Goal: Task Accomplishment & Management: Manage account settings

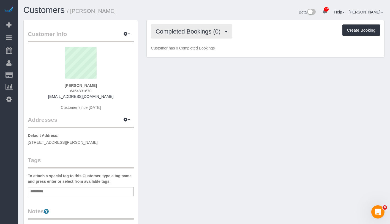
click at [197, 37] on button "Completed Bookings (0)" at bounding box center [191, 31] width 81 height 14
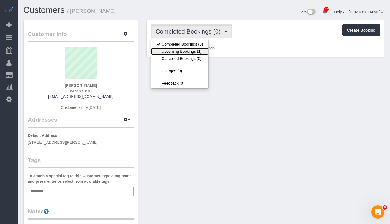
click at [184, 54] on link "Upcoming Bookings (1)" at bounding box center [179, 51] width 57 height 7
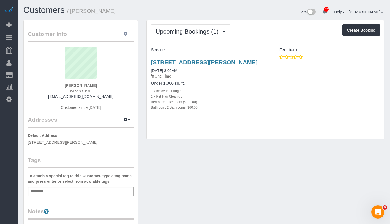
click at [127, 33] on button "button" at bounding box center [127, 34] width 14 height 9
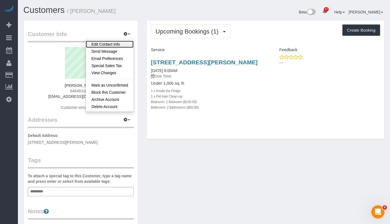
click at [119, 42] on link "Edit Contact Info" at bounding box center [110, 44] width 48 height 7
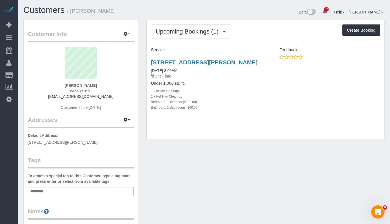
select select "NY"
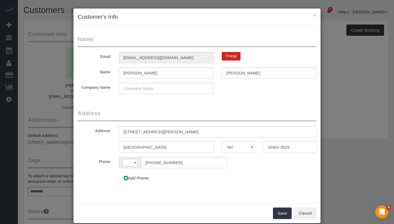
select select "string:[GEOGRAPHIC_DATA]"
click at [160, 132] on input "[STREET_ADDRESS][PERSON_NAME]" at bounding box center [217, 131] width 197 height 11
click at [172, 131] on input "[STREET_ADDRESS][PERSON_NAME]" at bounding box center [217, 131] width 197 height 11
type input "[STREET_ADDRESS][PERSON_NAME] 16E"
click at [273, 213] on button "Save" at bounding box center [282, 214] width 19 height 12
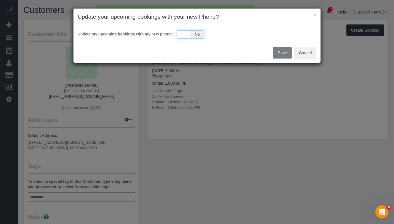
click at [180, 31] on div "Yes No" at bounding box center [190, 34] width 27 height 8
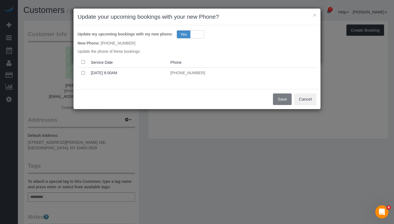
click at [85, 64] on th at bounding box center [83, 62] width 11 height 11
click at [280, 98] on button "Save" at bounding box center [282, 99] width 19 height 12
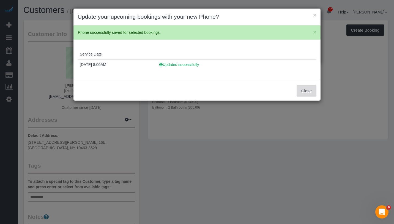
click at [304, 90] on button "Close" at bounding box center [306, 91] width 20 height 12
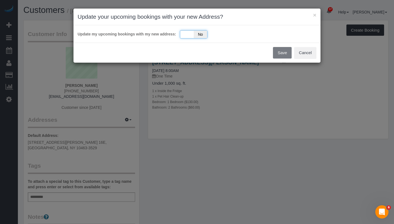
click at [184, 36] on div "Yes No" at bounding box center [193, 34] width 27 height 8
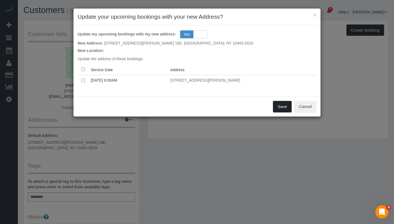
click at [280, 105] on button "Save" at bounding box center [282, 107] width 19 height 12
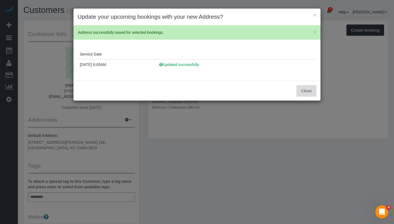
click at [303, 93] on button "Close" at bounding box center [306, 91] width 20 height 12
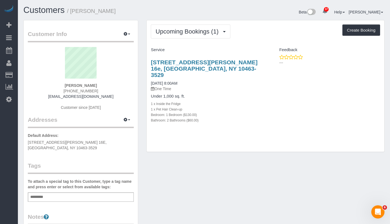
click at [195, 51] on h4 "Service" at bounding box center [206, 50] width 110 height 5
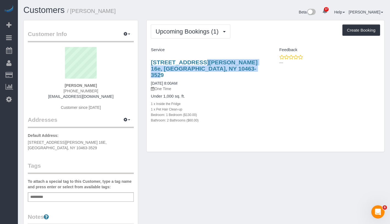
drag, startPoint x: 144, startPoint y: 57, endPoint x: 198, endPoint y: 69, distance: 54.9
click at [198, 69] on div "Upcoming Bookings (1) Completed Bookings (0) Upcoming Bookings (1) Cancelled Bo…" at bounding box center [265, 88] width 246 height 137
copy link "3135 Johnson Avenue, Apt. 16e, Bronx, NY 10463-3529"
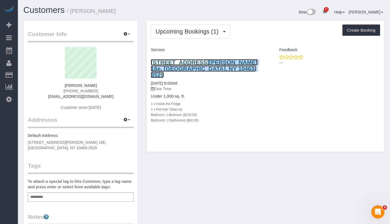
click at [169, 62] on link "3135 Johnson Avenue, Apt. 16e, Bronx, NY 10463-3529" at bounding box center [204, 68] width 106 height 19
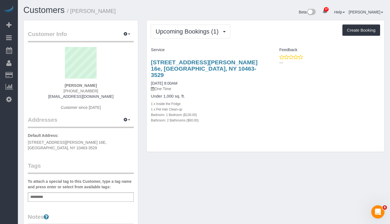
click at [74, 199] on div "Add a tag" at bounding box center [81, 196] width 106 height 9
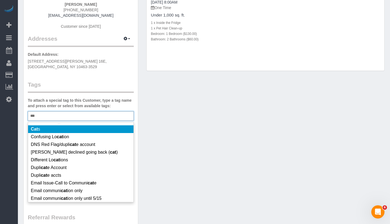
scroll to position [41, 0]
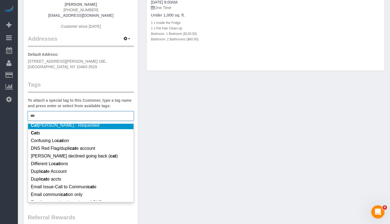
click at [60, 112] on div "*** CAT" at bounding box center [81, 115] width 106 height 9
click at [58, 114] on div "*** CAT" at bounding box center [81, 115] width 106 height 9
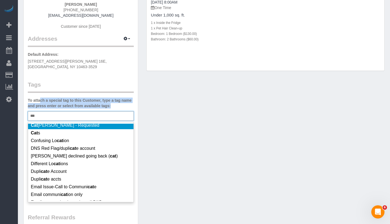
click at [58, 114] on div "*** CAT" at bounding box center [81, 115] width 106 height 9
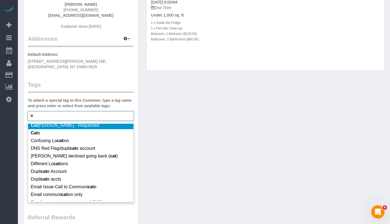
type input "*"
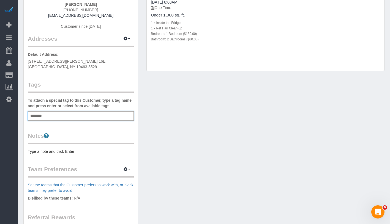
type input "********"
click at [163, 117] on div "Customer Info Edit Contact Info Send Message Email Preferences Special Sales Ta…" at bounding box center [203, 123] width 369 height 368
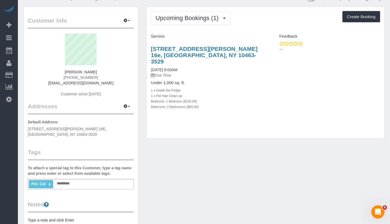
scroll to position [0, 0]
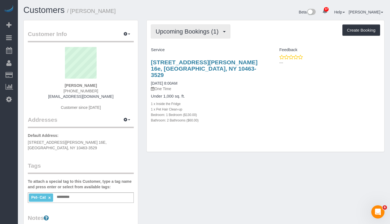
click at [175, 30] on span "Upcoming Bookings (1)" at bounding box center [188, 31] width 66 height 7
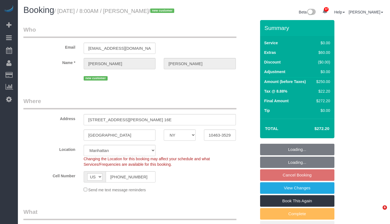
select select "NY"
select select "number:56"
select select "number:71"
select select "number:14"
select select "number:6"
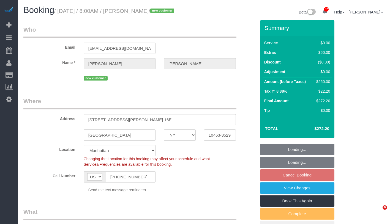
select select "spot1"
select select "1"
select select "2"
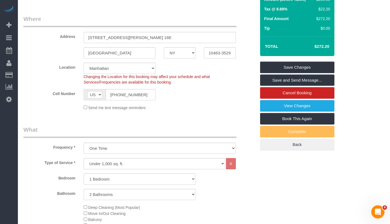
scroll to position [49, 0]
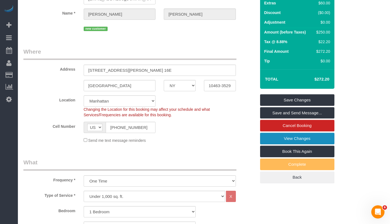
click at [321, 144] on link "View Changes" at bounding box center [297, 139] width 74 height 12
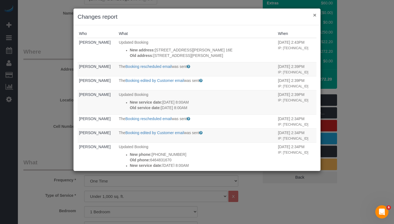
click at [315, 14] on button "×" at bounding box center [314, 15] width 3 height 6
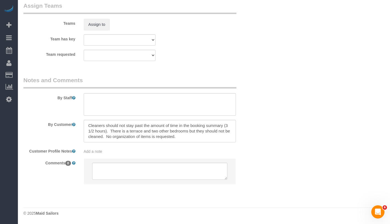
scroll to position [738, 0]
click at [114, 154] on div "Add a note" at bounding box center [160, 151] width 152 height 5
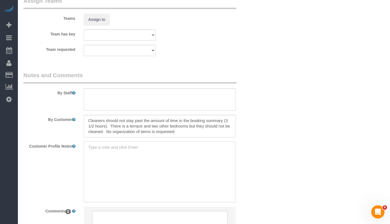
click at [114, 154] on textarea at bounding box center [160, 172] width 152 height 61
type textarea "unlisted"
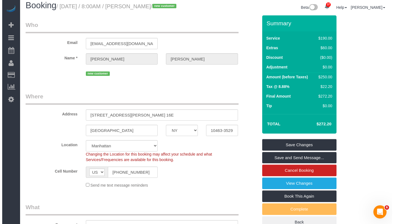
scroll to position [0, 0]
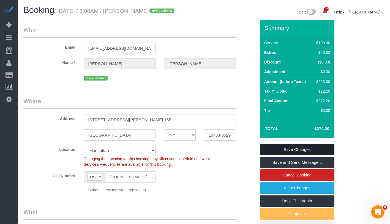
click at [323, 155] on link "Save Changes" at bounding box center [297, 150] width 74 height 12
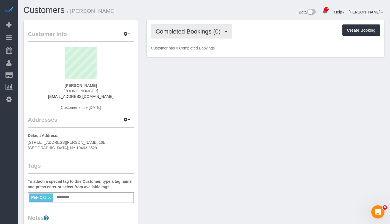
click at [191, 36] on button "Completed Bookings (0)" at bounding box center [191, 31] width 81 height 14
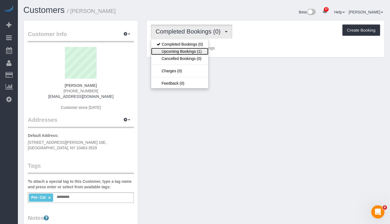
click at [184, 53] on link "Upcoming Bookings (1)" at bounding box center [179, 51] width 57 height 7
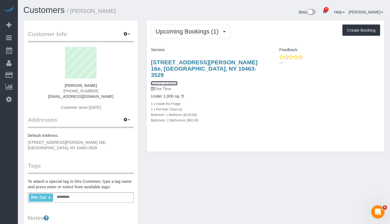
click at [169, 81] on link "[DATE] 8:00AM" at bounding box center [164, 83] width 26 height 4
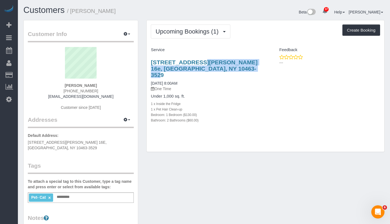
drag, startPoint x: 147, startPoint y: 62, endPoint x: 195, endPoint y: 68, distance: 48.2
click at [195, 68] on div "3135 Johnson Avenue, Apt. 16e, Bronx, NY 10463-3529 10/14/2025 8:00AM One Time …" at bounding box center [206, 93] width 118 height 79
copy link "[STREET_ADDRESS][PERSON_NAME] 16e, [GEOGRAPHIC_DATA], NY 10463-3529"
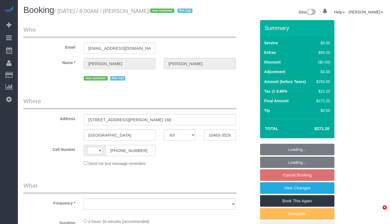
select select "NY"
select select "string:[GEOGRAPHIC_DATA]"
select select "string:stripe-pm_1SFzvU4VGloSiKo7YFExhWNV"
select select "number:56"
select select "number:71"
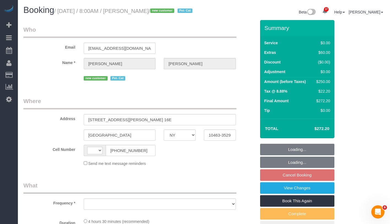
select select "number:14"
select select "number:6"
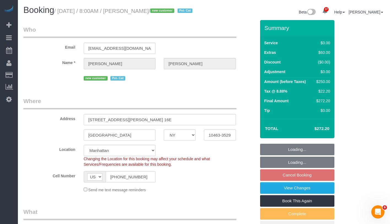
select select "object:960"
select select "spot1"
select select "object:1072"
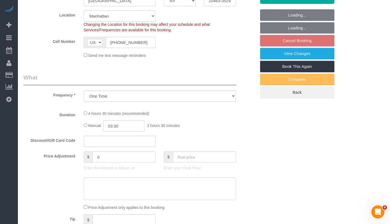
select select "1"
select select "2"
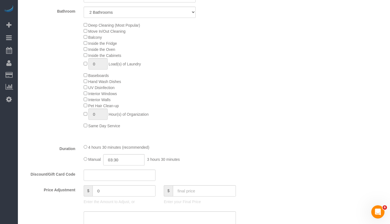
select select "1"
select select "2"
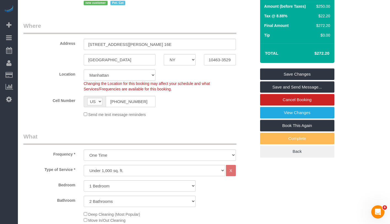
scroll to position [31, 0]
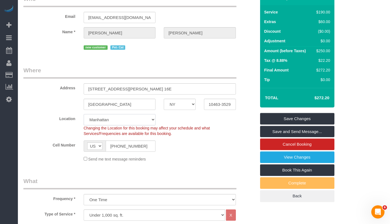
click at [129, 124] on select "Manhattan Austin Boston Bronx Brooklyn Charlotte Denver New Jersey Portland Que…" at bounding box center [120, 119] width 72 height 11
select select "10"
click at [84, 121] on select "Manhattan Austin Boston Bronx Brooklyn Charlotte Denver New Jersey Portland Que…" at bounding box center [120, 119] width 72 height 11
click at [197, 149] on div "Cell Number AF AL DZ AD AO AI AQ AG AR AM AW AU AT AZ BS BH BD BB BY BE BZ BJ B…" at bounding box center [139, 145] width 241 height 11
select select "spot59"
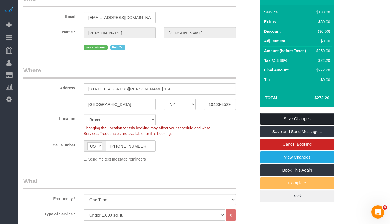
select select "object:1900"
select select "1"
select select "2"
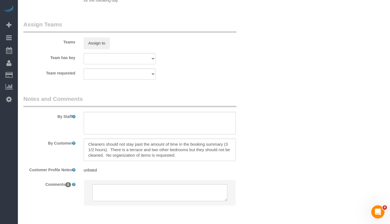
scroll to position [742, 0]
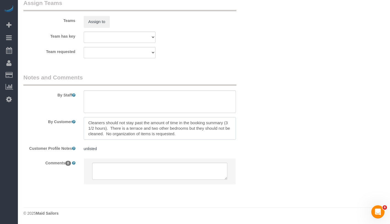
drag, startPoint x: 98, startPoint y: 123, endPoint x: 225, endPoint y: 148, distance: 129.3
click at [225, 148] on sui-booking-comments "By Staff By Customer Customer Profile Notes unlisted unlisted Comments 0" at bounding box center [139, 131] width 232 height 116
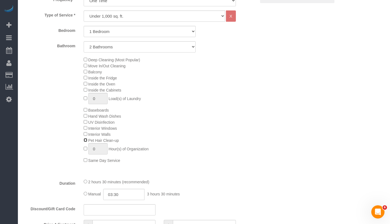
scroll to position [189, 0]
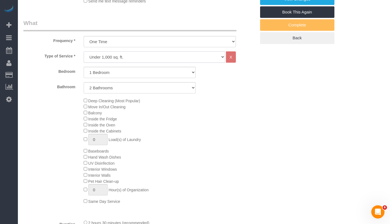
click at [150, 63] on select "Under 1,000 sq. ft. 1,001 - 1,500 sq. ft. 1,500+ sq. ft. Custom Cleaning Office…" at bounding box center [154, 56] width 141 height 11
select select "213"
click at [84, 58] on select "Under 1,000 sq. ft. 1,001 - 1,500 sq. ft. 1,500+ sq. ft. Custom Cleaning Office…" at bounding box center [154, 56] width 141 height 11
select select "1"
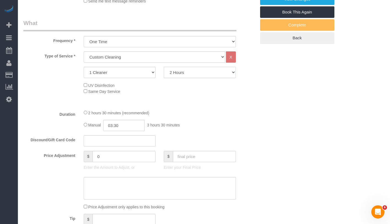
click at [193, 78] on select "2 Hours 2.5 Hours 3 Hours 3.5 Hours 4 Hours 4.5 Hours 5 Hours 5.5 Hours 6 Hours…" at bounding box center [200, 72] width 72 height 11
select select "210"
click at [164, 73] on select "2 Hours 2.5 Hours 3 Hours 3.5 Hours 4 Hours 4.5 Hours 5 Hours 5.5 Hours 6 Hours…" at bounding box center [200, 72] width 72 height 11
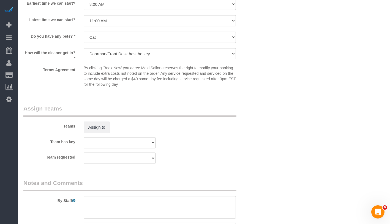
scroll to position [581, 0]
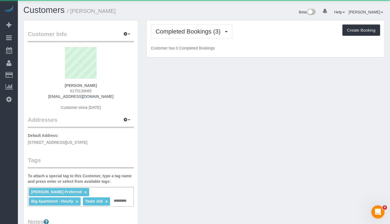
click at [167, 23] on div "Completed Bookings (3) Completed Bookings (3) Upcoming Bookings (0) Cancelled B…" at bounding box center [265, 38] width 237 height 37
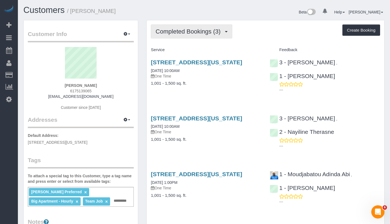
click at [168, 27] on button "Completed Bookings (3)" at bounding box center [191, 31] width 81 height 14
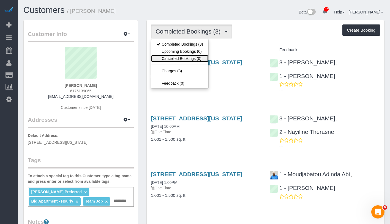
click at [180, 55] on link "Cancelled Bookings (0)" at bounding box center [179, 58] width 57 height 7
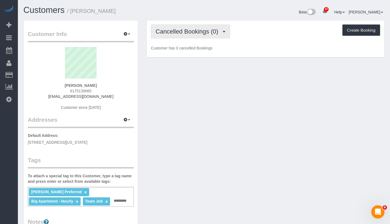
click at [199, 25] on button "Cancelled Bookings (0)" at bounding box center [190, 31] width 79 height 14
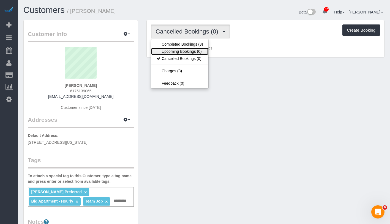
click at [188, 49] on link "Upcoming Bookings (0)" at bounding box center [179, 51] width 57 height 7
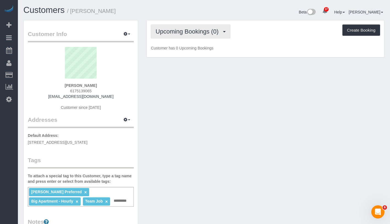
click at [201, 33] on span "Upcoming Bookings (0)" at bounding box center [188, 31] width 66 height 7
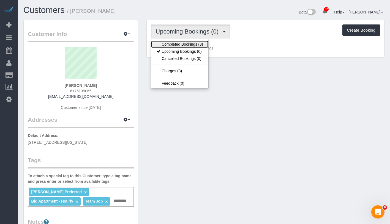
click at [192, 43] on link "Completed Bookings (3)" at bounding box center [179, 44] width 57 height 7
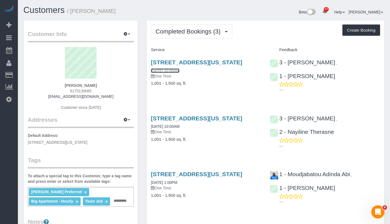
click at [178, 73] on link "08/20/2025 10:00AM" at bounding box center [165, 70] width 29 height 4
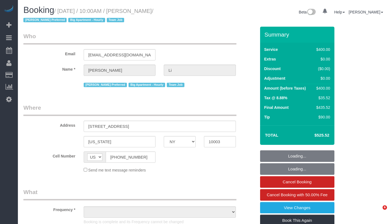
select select "NY"
select select "2"
select select "150"
select select "object:1481"
select select "string:stripe-pm_1PnXaH4VGloSiKo7zAqKxqVO"
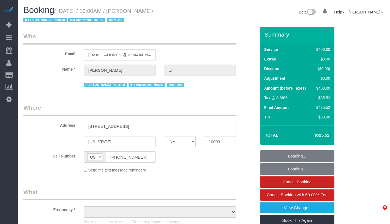
select select "spot1"
select select "number:58"
select select "number:77"
select select "number:15"
select select "number:5"
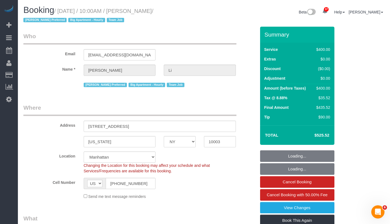
select select "object:1485"
select select "spot6"
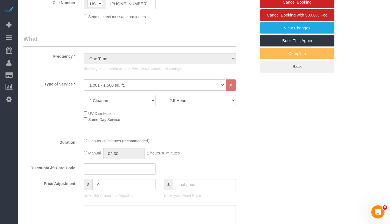
scroll to position [27, 0]
